Goal: Task Accomplishment & Management: Manage account settings

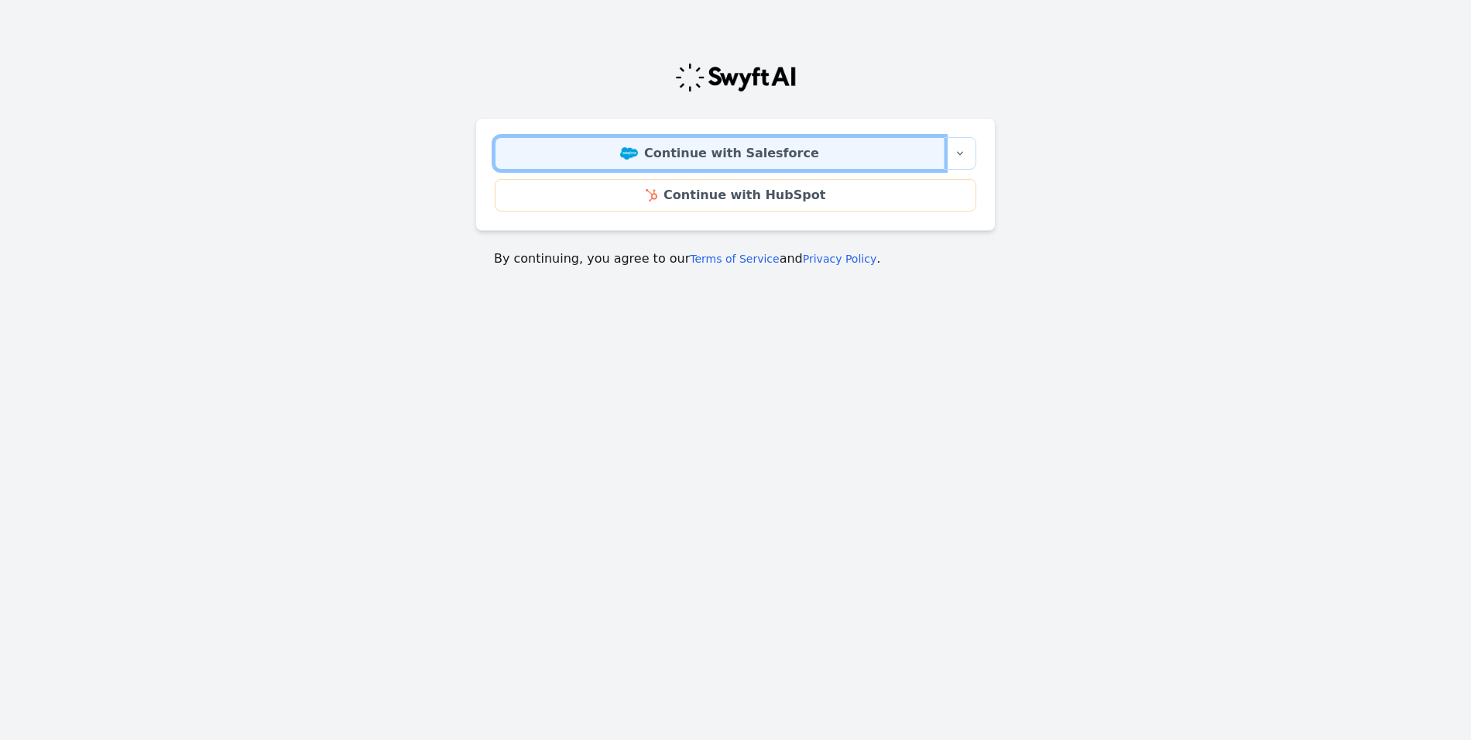
click at [750, 153] on link "Continue with Salesforce" at bounding box center [720, 153] width 450 height 33
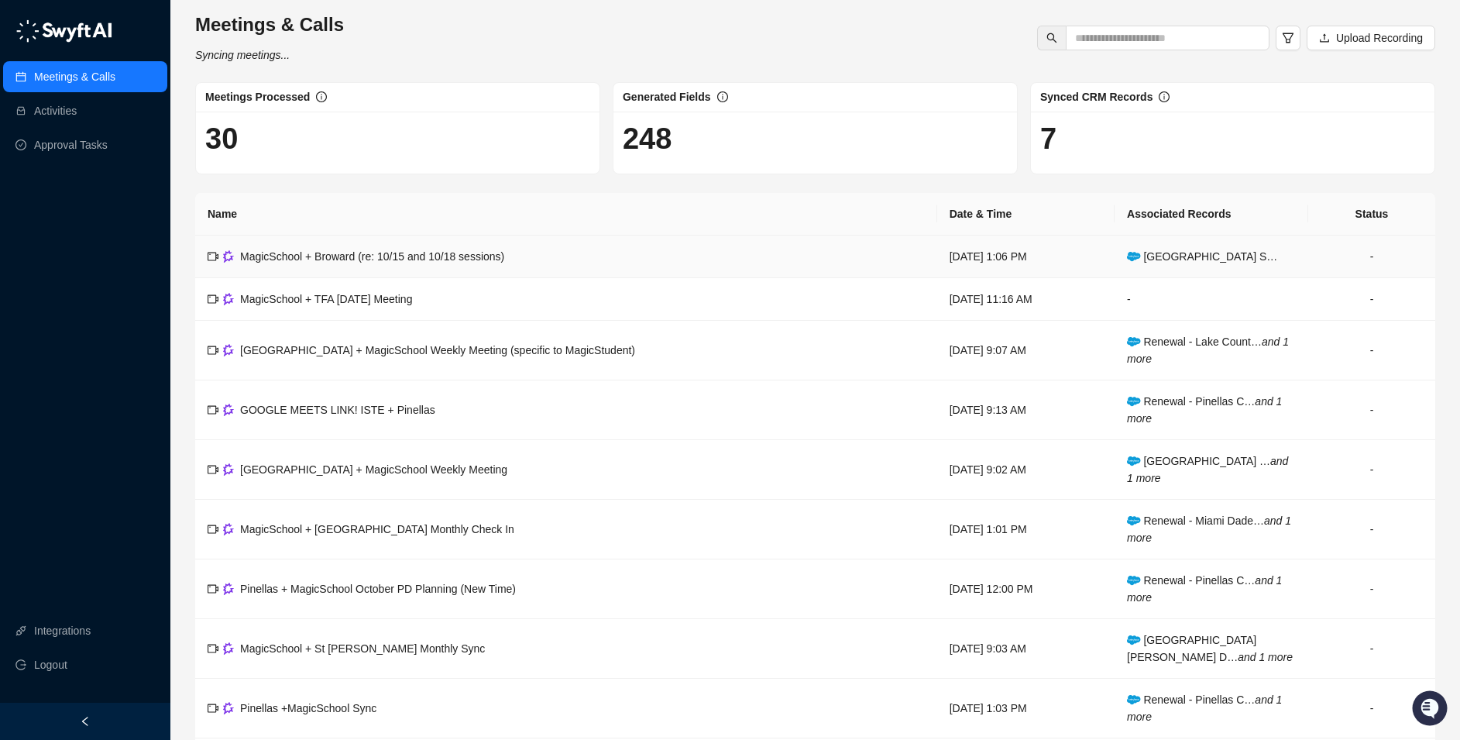
click at [362, 263] on div "MagicSchool + Broward (re: 10/15 and 10/18 sessions)" at bounding box center [372, 256] width 264 height 17
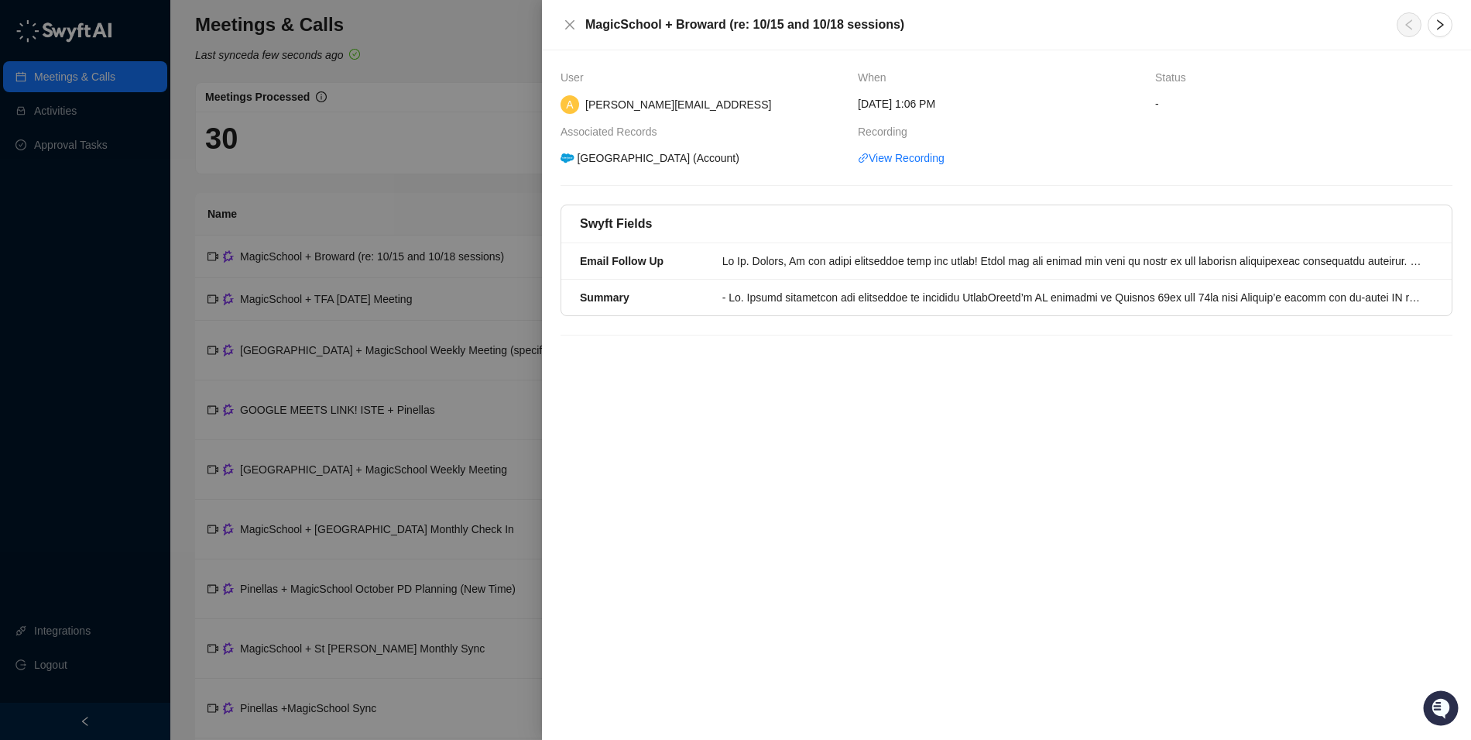
click at [71, 136] on div at bounding box center [735, 370] width 1471 height 740
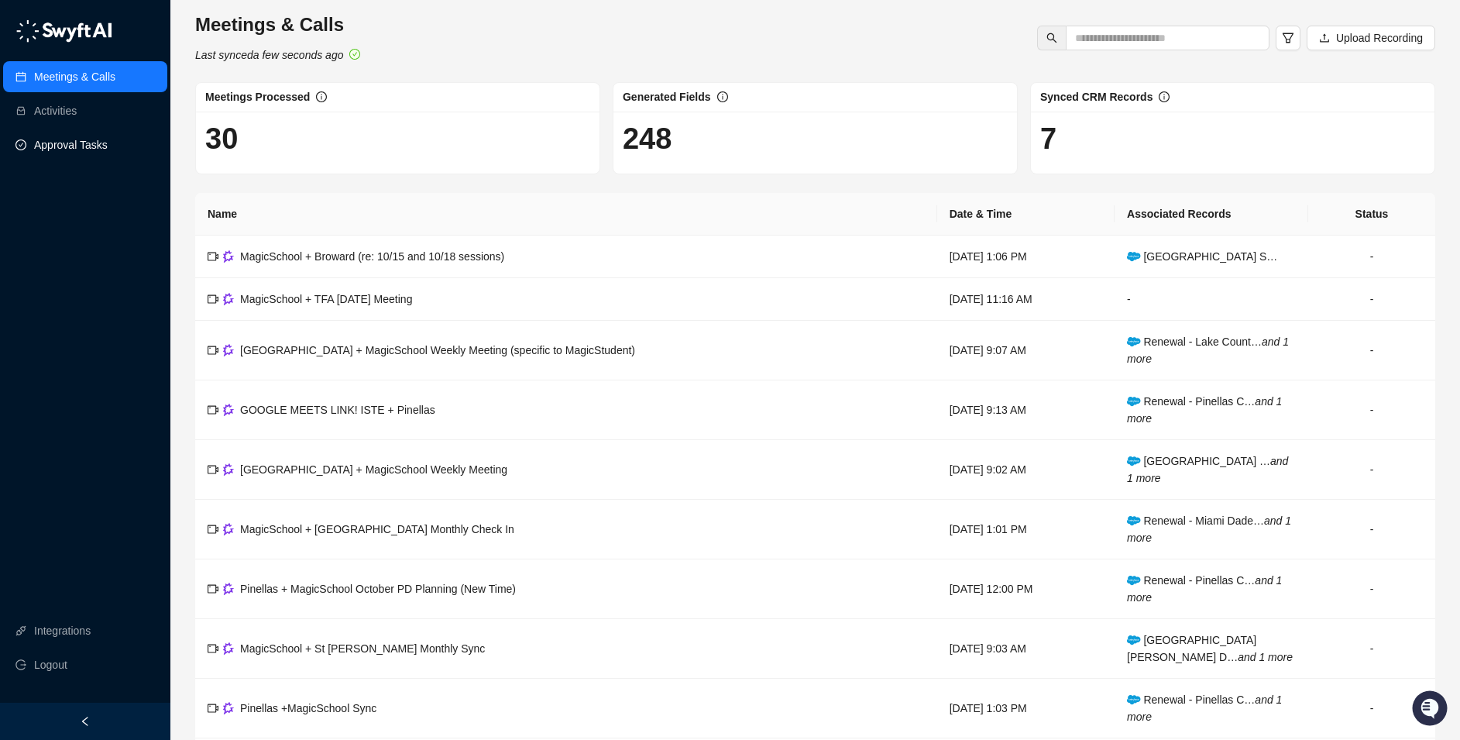
click at [83, 149] on link "Approval Tasks" at bounding box center [71, 144] width 74 height 31
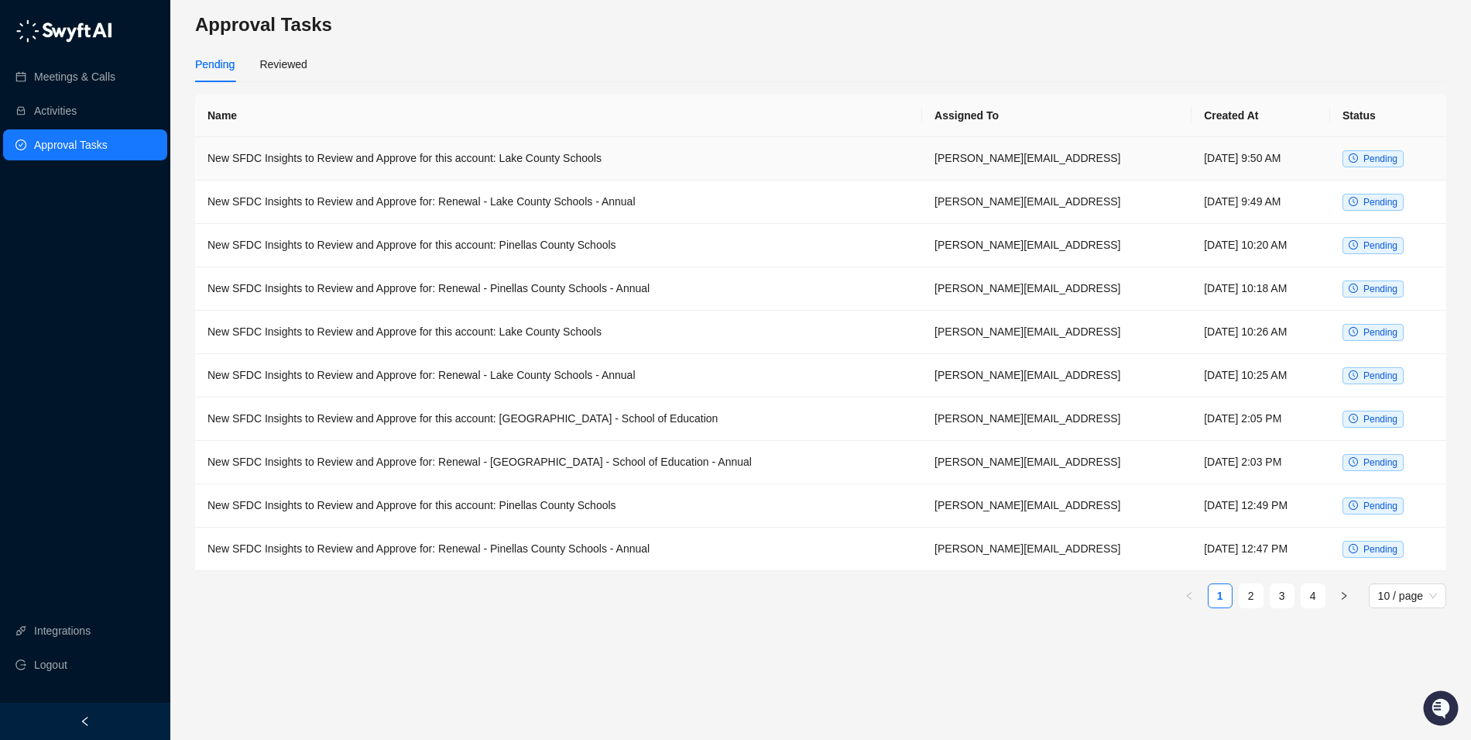
click at [330, 161] on td "New SFDC Insights to Review and Approve for this account: Lake County Schools" at bounding box center [558, 158] width 727 height 43
